Goal: Information Seeking & Learning: Check status

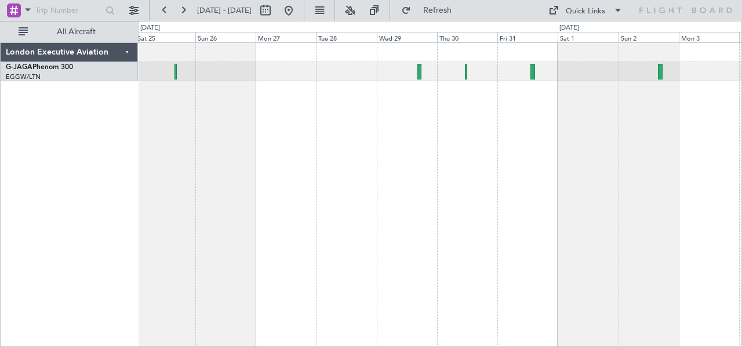
click at [513, 126] on div at bounding box center [440, 194] width 605 height 305
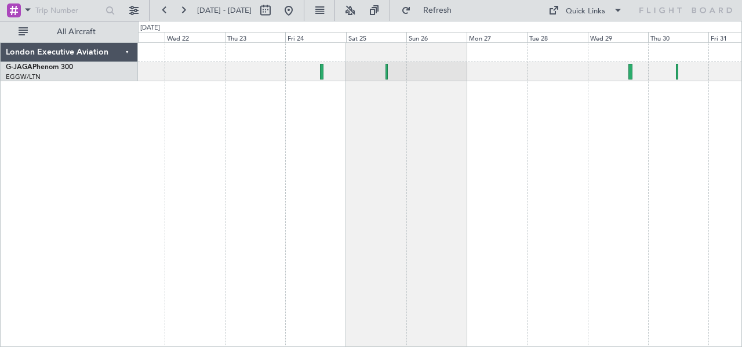
click at [380, 133] on div at bounding box center [440, 194] width 605 height 305
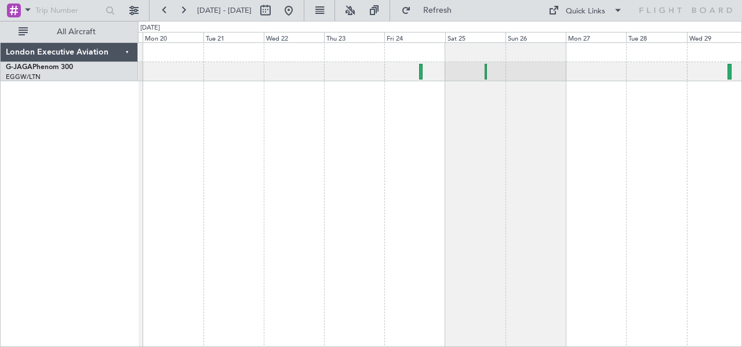
click at [393, 121] on div at bounding box center [440, 194] width 605 height 305
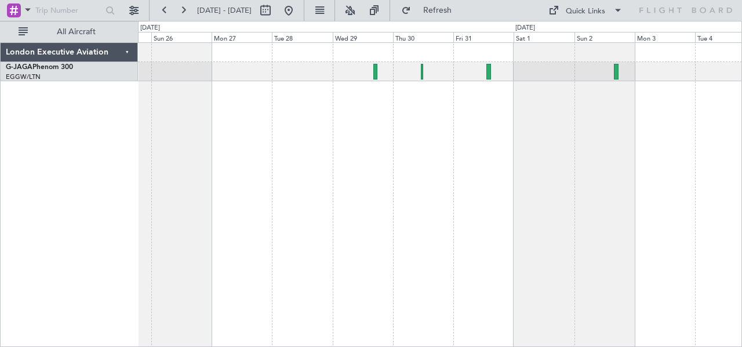
click at [195, 103] on div at bounding box center [440, 194] width 605 height 305
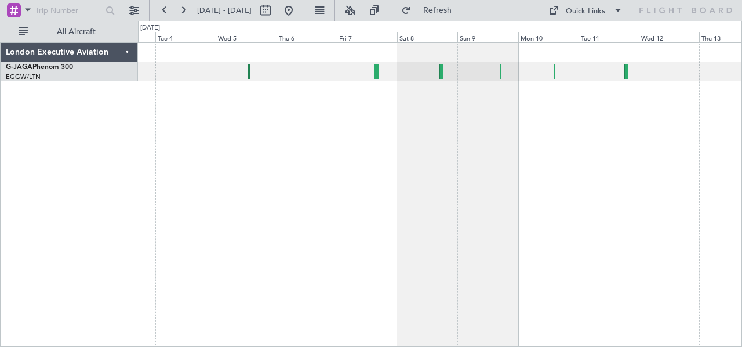
click at [117, 110] on div "London Executive Aviation G-JAGA Phenom 300 EGGW/LTN [GEOGRAPHIC_DATA] ([GEOGRA…" at bounding box center [371, 184] width 742 height 326
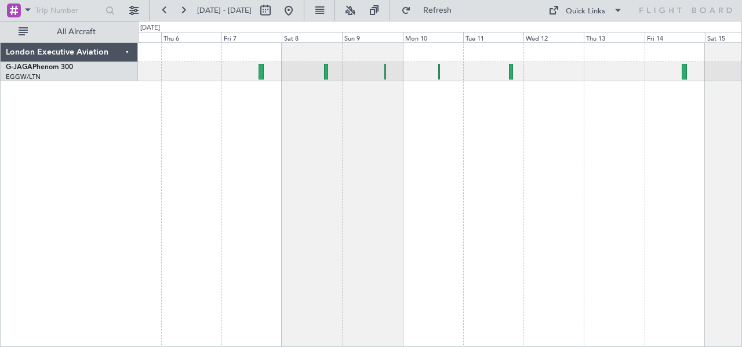
click at [515, 133] on div at bounding box center [440, 194] width 605 height 305
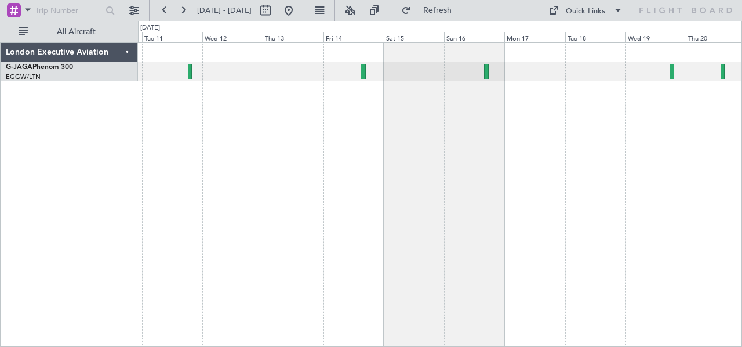
click at [259, 104] on div at bounding box center [440, 194] width 605 height 305
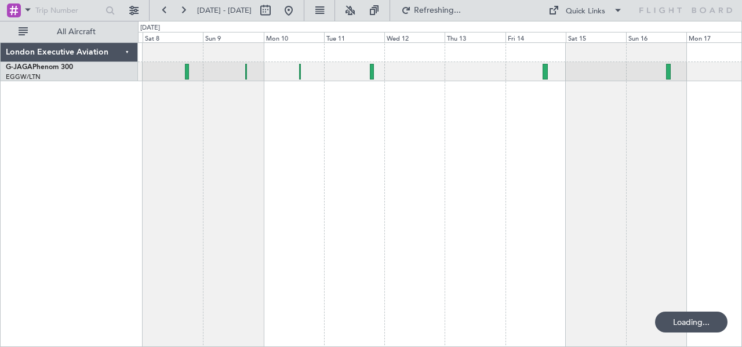
click at [441, 128] on div at bounding box center [440, 194] width 605 height 305
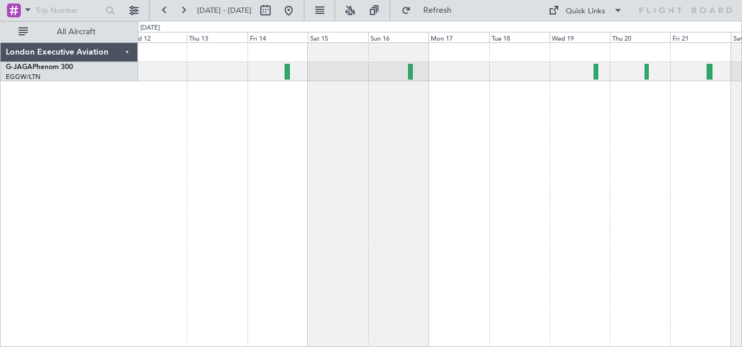
click at [350, 124] on div at bounding box center [440, 194] width 605 height 305
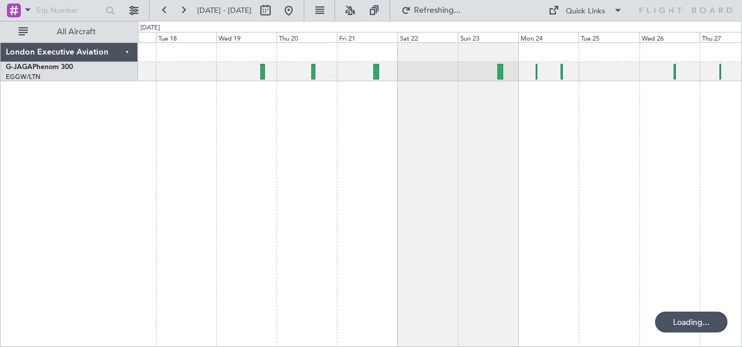
click at [261, 115] on div at bounding box center [440, 194] width 605 height 305
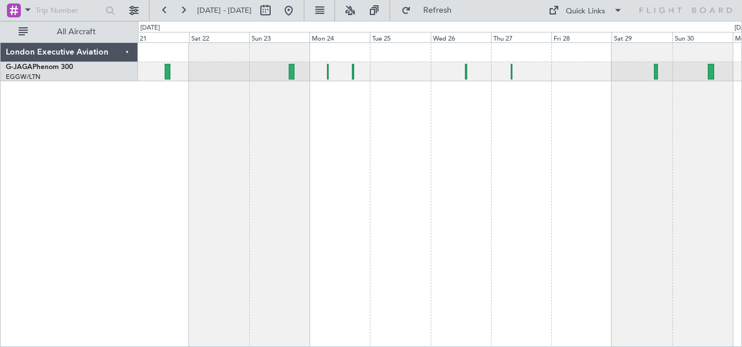
click at [396, 131] on div at bounding box center [440, 194] width 605 height 305
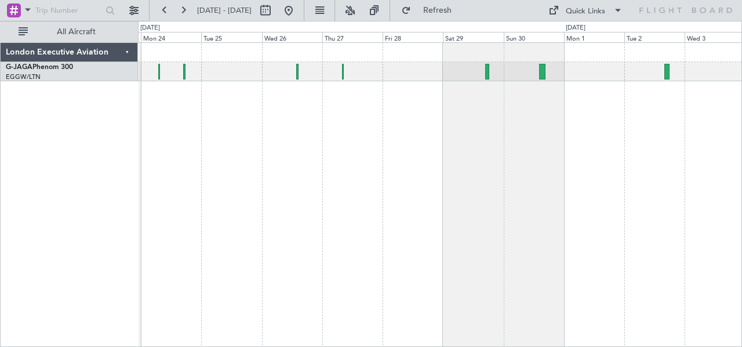
click at [371, 91] on div at bounding box center [440, 194] width 605 height 305
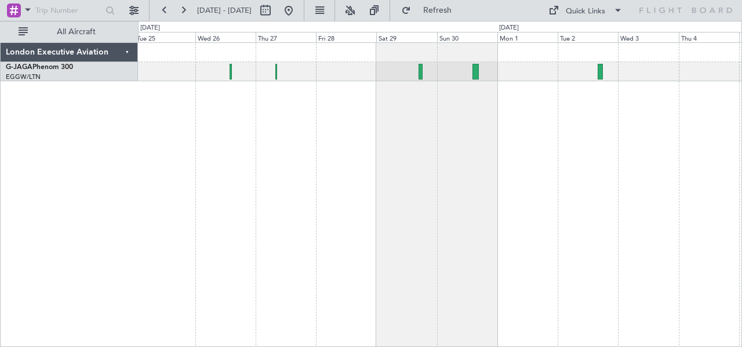
click at [481, 117] on div at bounding box center [440, 194] width 605 height 305
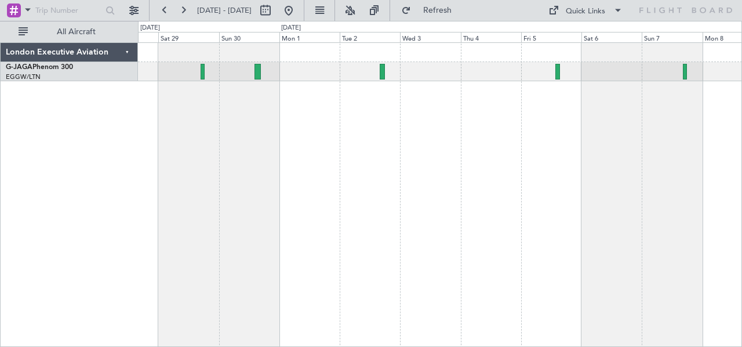
click at [345, 102] on div at bounding box center [440, 194] width 605 height 305
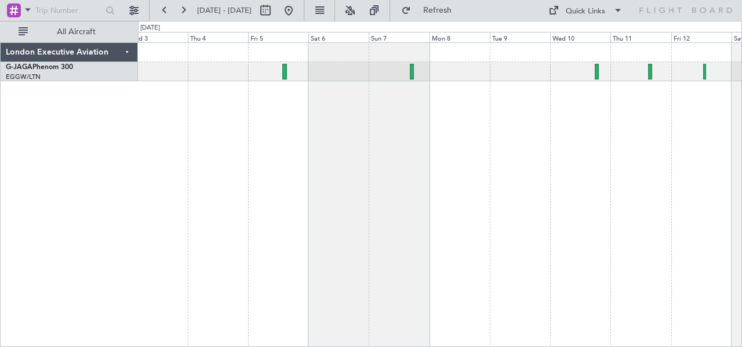
click at [394, 146] on div at bounding box center [440, 194] width 605 height 305
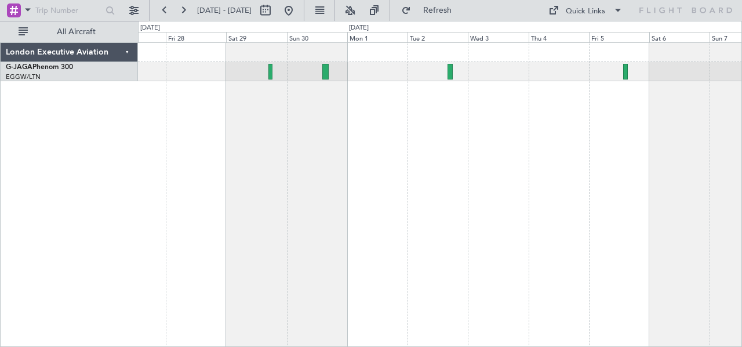
click at [741, 217] on div at bounding box center [440, 194] width 605 height 305
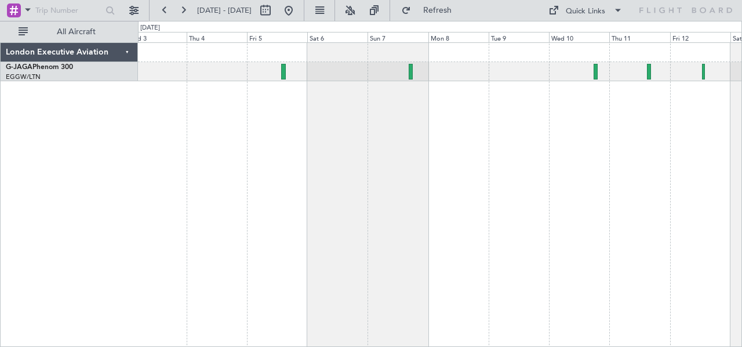
click at [252, 120] on div at bounding box center [440, 194] width 605 height 305
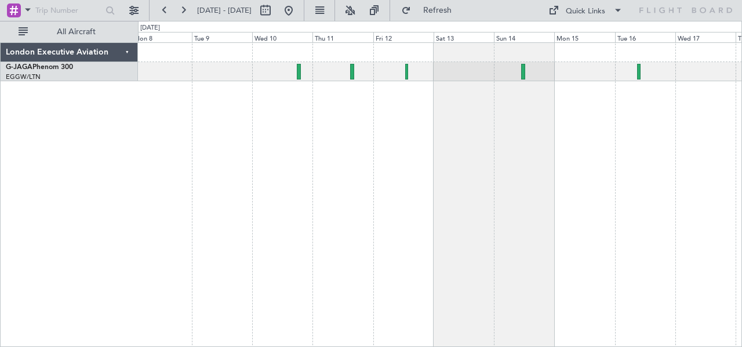
click at [197, 122] on div at bounding box center [440, 194] width 605 height 305
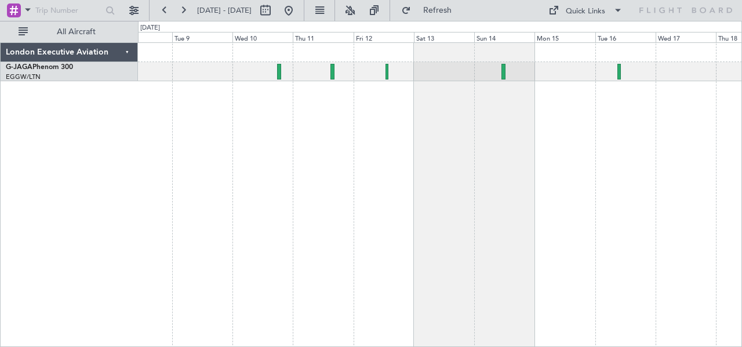
click at [612, 221] on div at bounding box center [440, 194] width 605 height 305
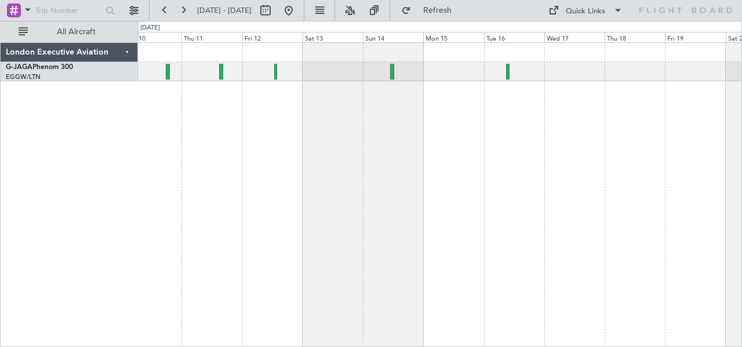
click at [564, 191] on div "Planned [GEOGRAPHIC_DATA] ([GEOGRAPHIC_DATA])" at bounding box center [440, 194] width 605 height 305
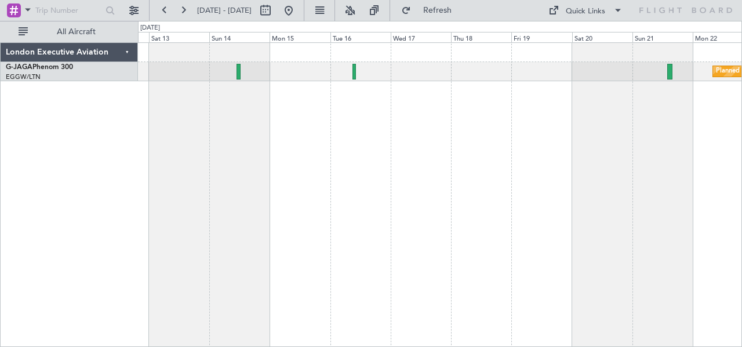
click at [505, 169] on div "Planned [GEOGRAPHIC_DATA] ([GEOGRAPHIC_DATA])" at bounding box center [440, 194] width 605 height 305
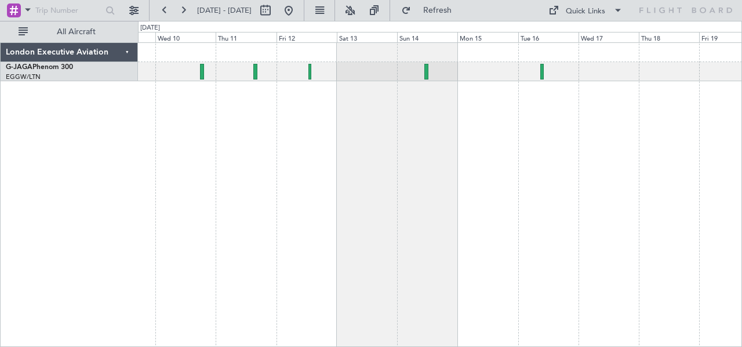
click at [633, 143] on div at bounding box center [440, 194] width 605 height 305
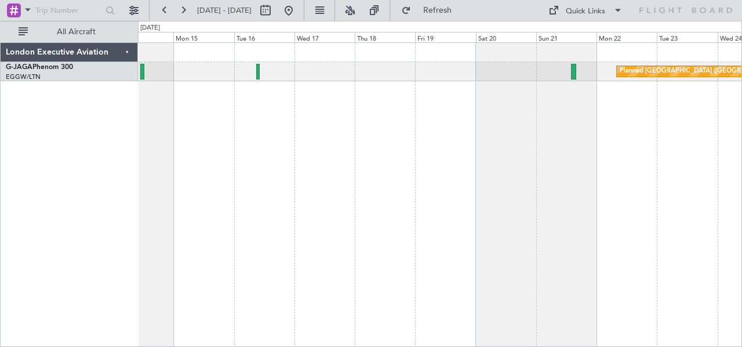
click at [416, 175] on div "Planned [GEOGRAPHIC_DATA] ([GEOGRAPHIC_DATA])" at bounding box center [440, 194] width 605 height 305
